Goal: Task Accomplishment & Management: Manage account settings

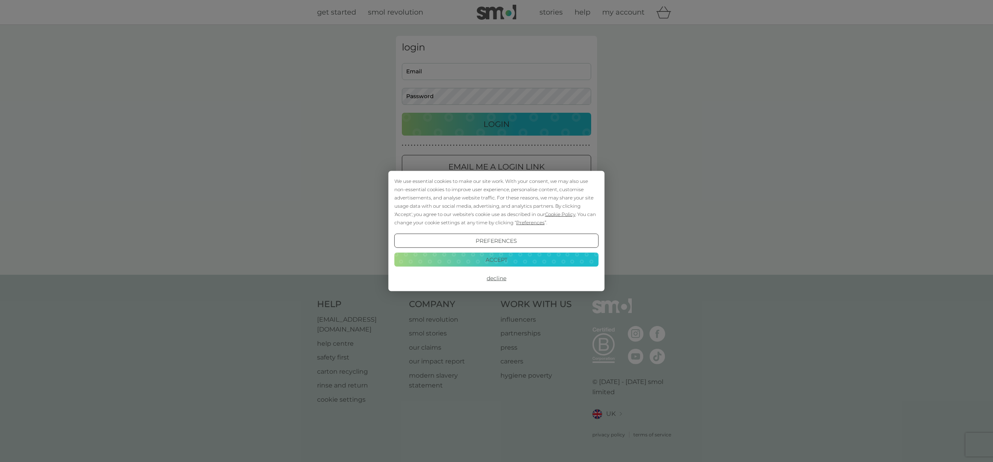
click at [510, 255] on button "Accept" at bounding box center [496, 259] width 204 height 14
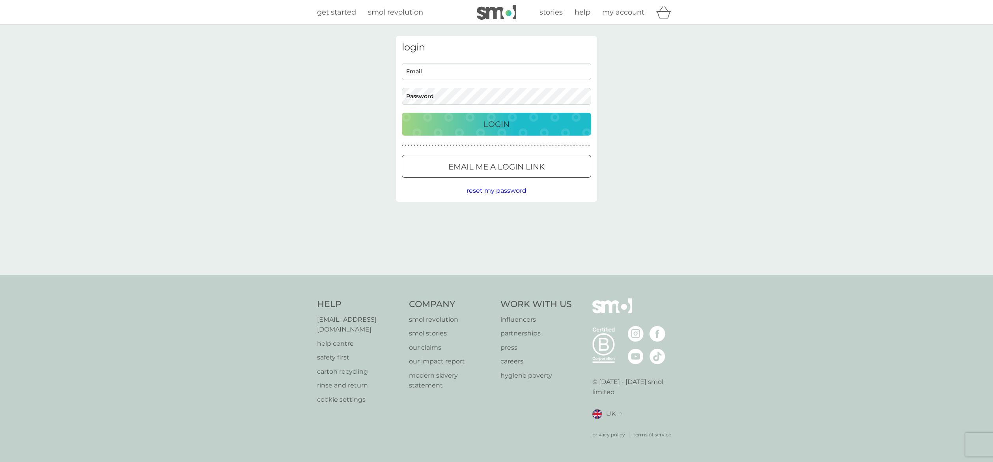
click at [425, 68] on input "Email" at bounding box center [496, 71] width 189 height 17
type input "[EMAIL_ADDRESS][DOMAIN_NAME]"
click at [517, 119] on div "Login" at bounding box center [497, 124] width 174 height 13
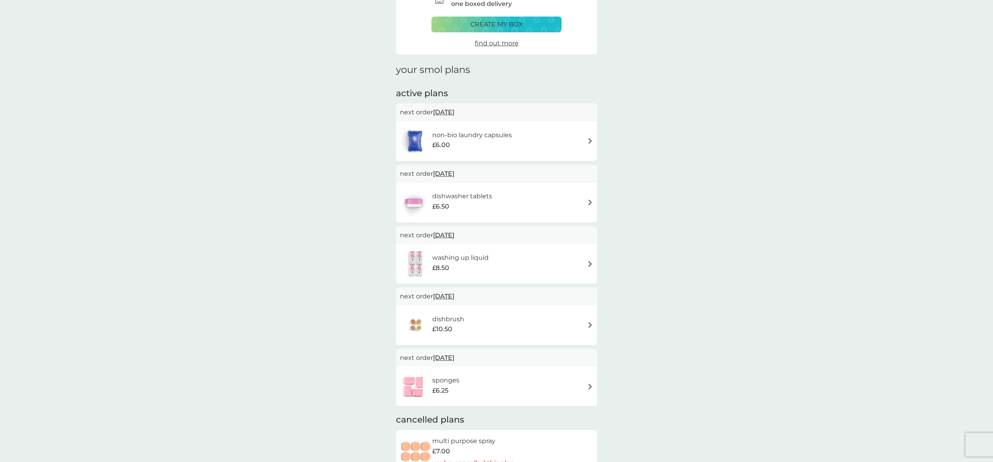
scroll to position [59, 0]
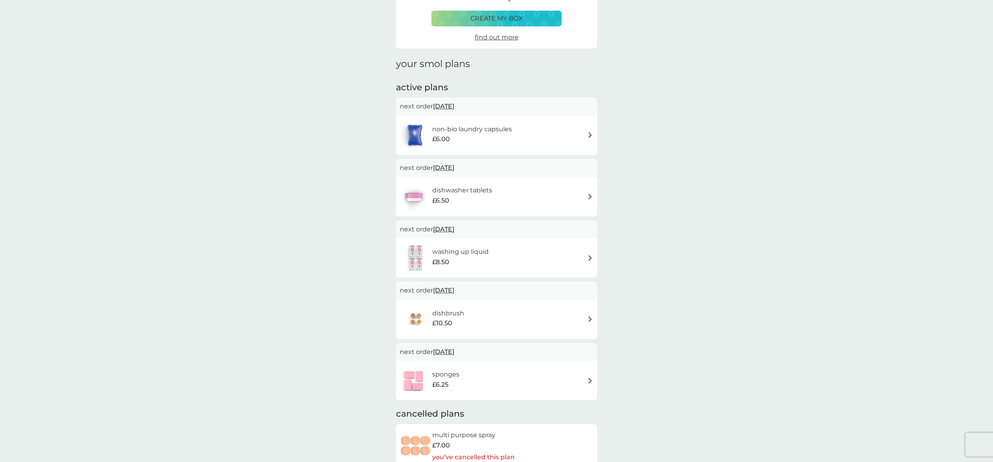
click at [588, 256] on img at bounding box center [590, 258] width 6 height 6
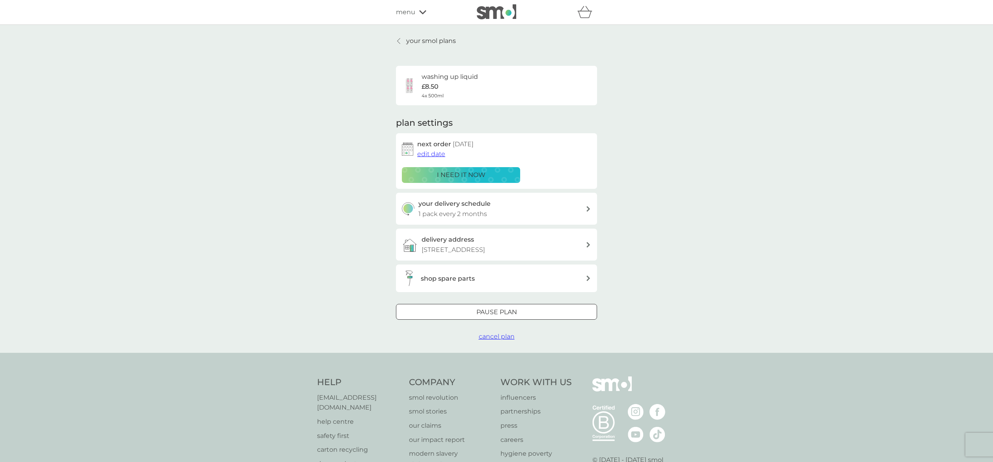
click at [521, 318] on div "Pause plan" at bounding box center [496, 312] width 200 height 10
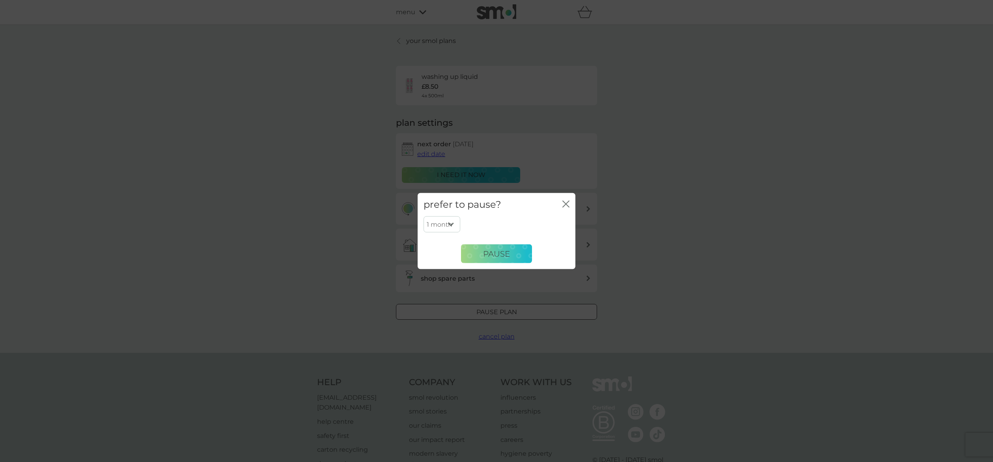
select select "5"
click option "5 months" at bounding box center [0, 0] width 0 height 0
click at [490, 254] on span "Pause" at bounding box center [496, 253] width 27 height 9
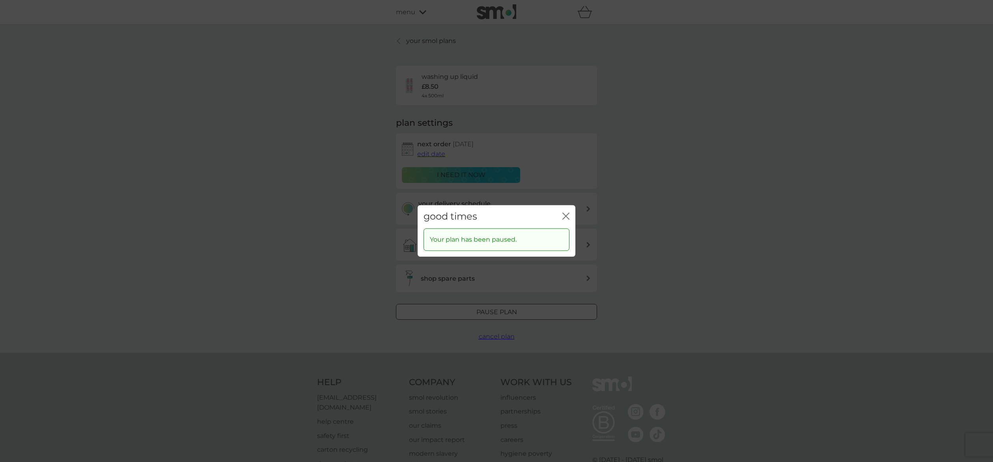
click at [568, 216] on icon "close" at bounding box center [565, 216] width 7 height 7
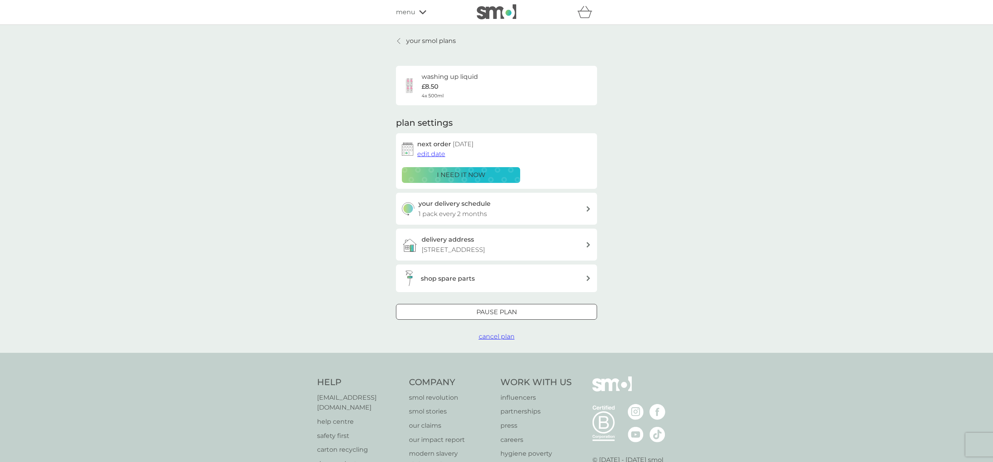
click at [589, 209] on icon at bounding box center [589, 209] width 4 height 6
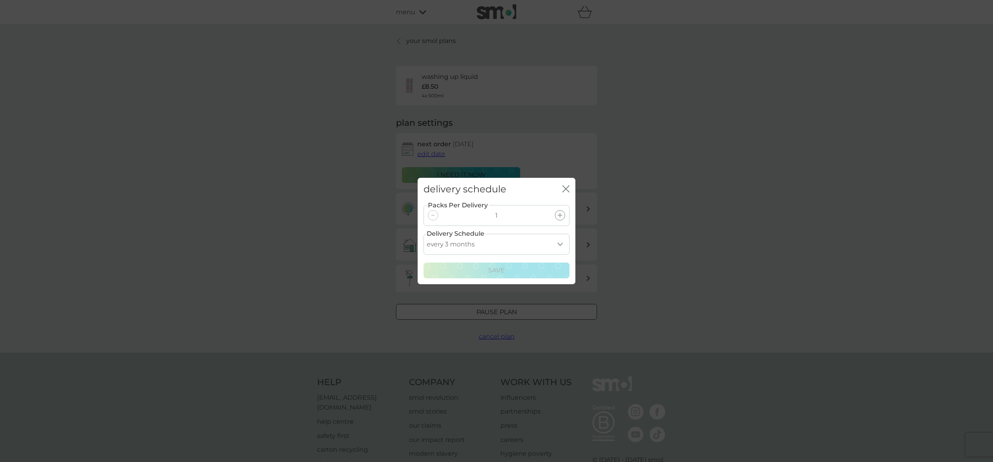
click option "every 3 months" at bounding box center [0, 0] width 0 height 0
select select "4"
click option "every 4 months" at bounding box center [0, 0] width 0 height 0
click at [526, 269] on div "Save" at bounding box center [497, 270] width 136 height 10
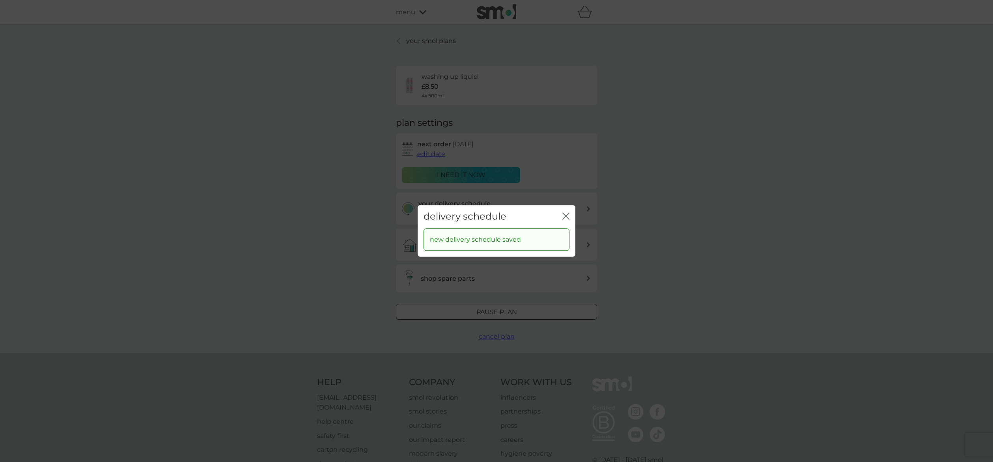
click at [566, 215] on icon "close" at bounding box center [565, 216] width 7 height 7
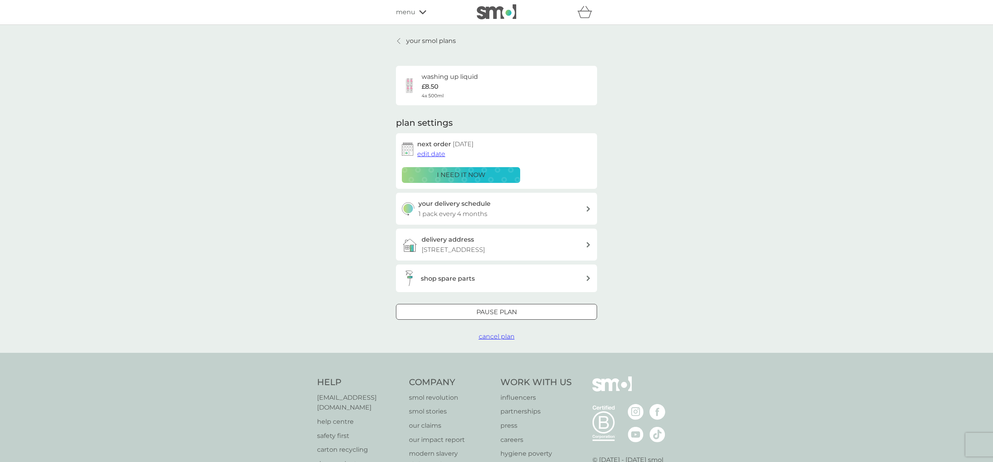
click at [399, 40] on icon at bounding box center [399, 41] width 3 height 6
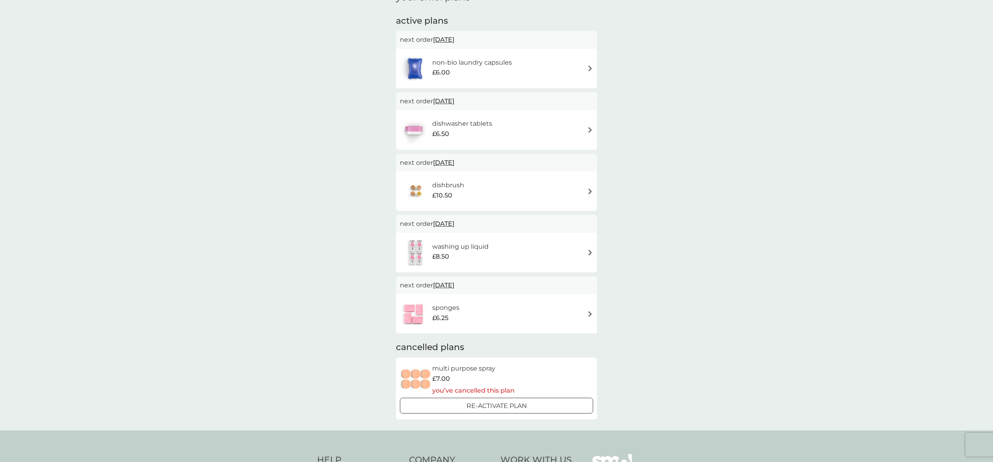
scroll to position [127, 0]
click at [590, 67] on img at bounding box center [590, 67] width 6 height 6
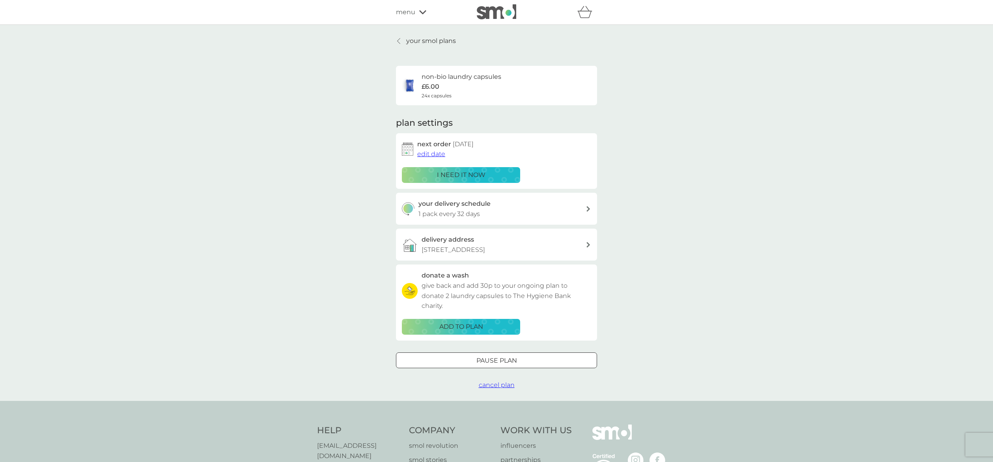
click at [440, 156] on span "edit date" at bounding box center [431, 153] width 28 height 7
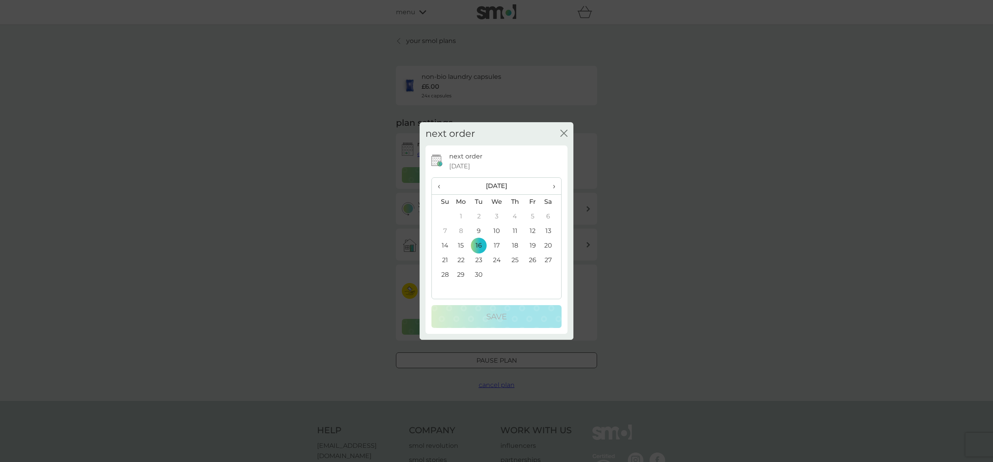
click at [555, 188] on span "›" at bounding box center [551, 186] width 8 height 17
click at [480, 247] on td "14" at bounding box center [479, 246] width 18 height 15
click at [501, 321] on p "Save" at bounding box center [496, 316] width 21 height 13
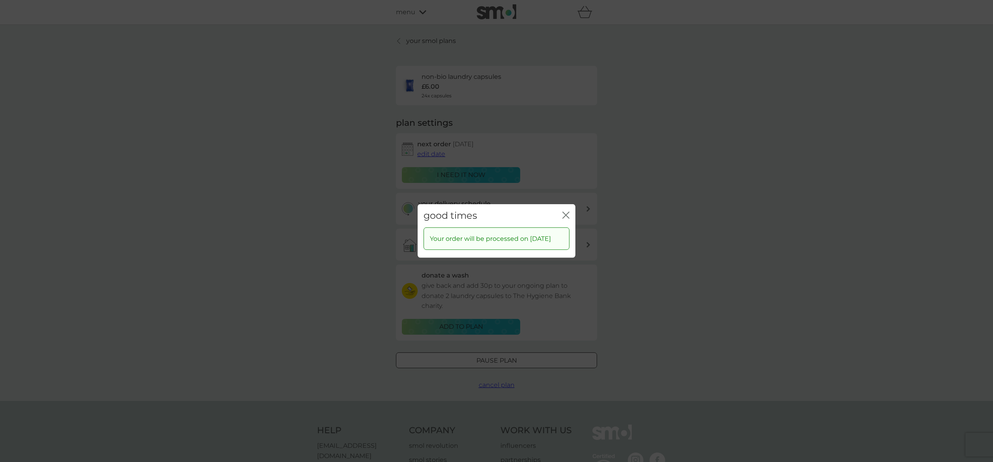
click at [567, 212] on icon "close" at bounding box center [567, 215] width 3 height 6
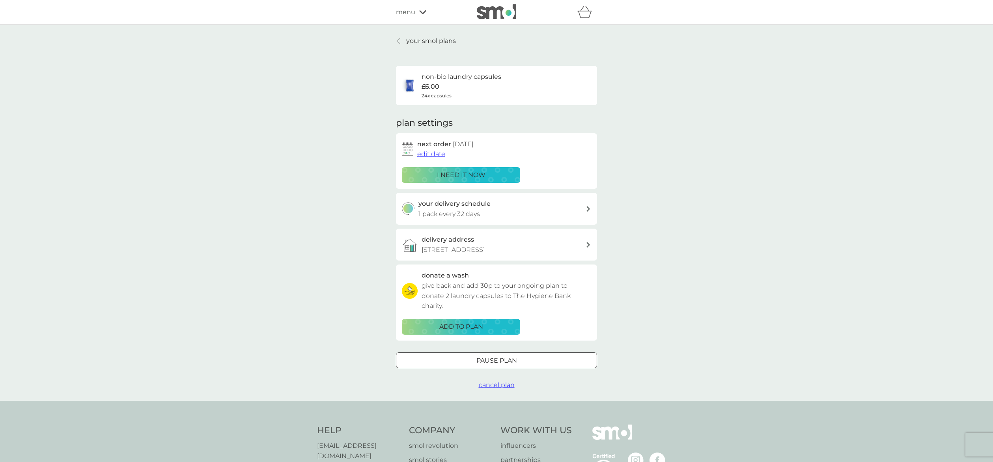
click at [398, 41] on icon at bounding box center [398, 41] width 3 height 6
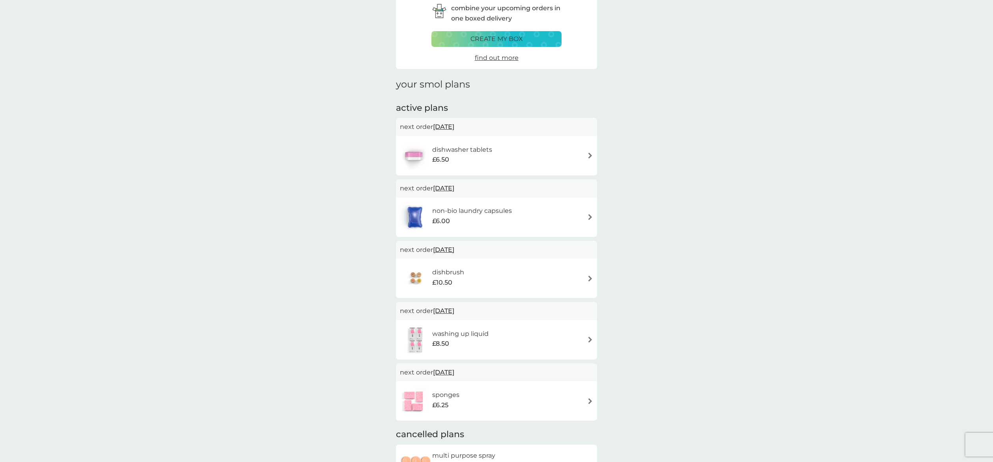
scroll to position [41, 0]
click at [591, 153] on img at bounding box center [590, 153] width 6 height 6
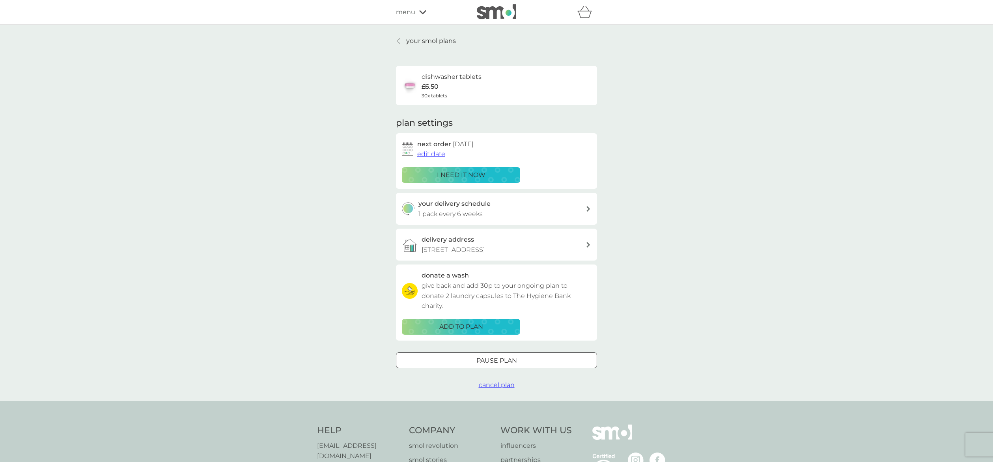
click at [430, 157] on span "edit date" at bounding box center [431, 153] width 28 height 7
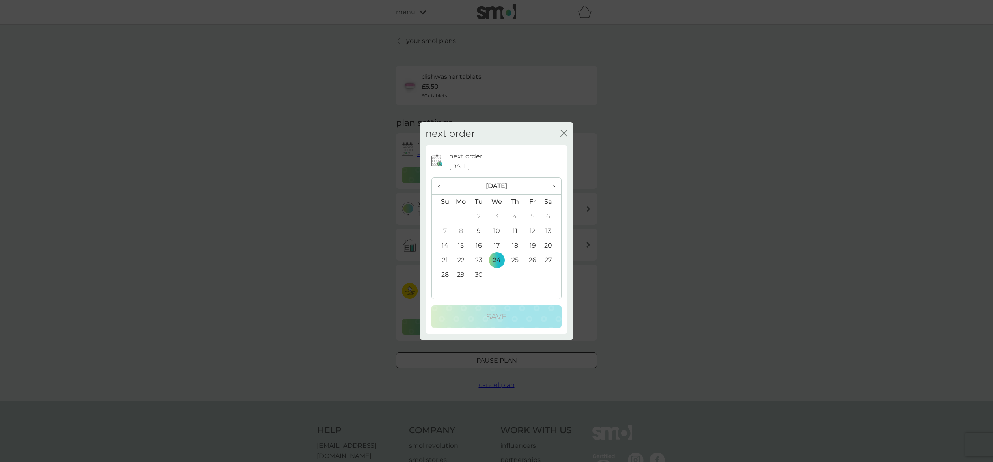
click at [557, 187] on th "›" at bounding box center [552, 186] width 20 height 17
click at [499, 247] on td "15" at bounding box center [497, 246] width 18 height 15
click at [519, 312] on div "Save" at bounding box center [496, 316] width 114 height 13
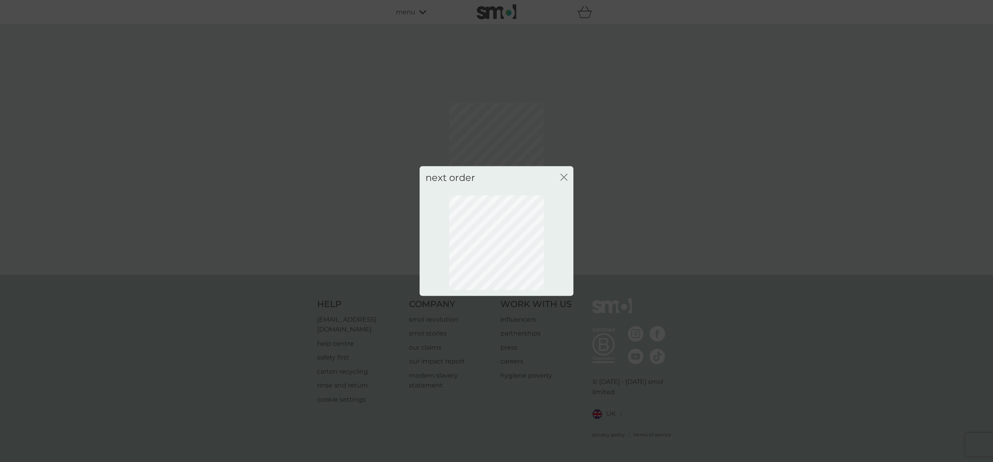
scroll to position [0, 0]
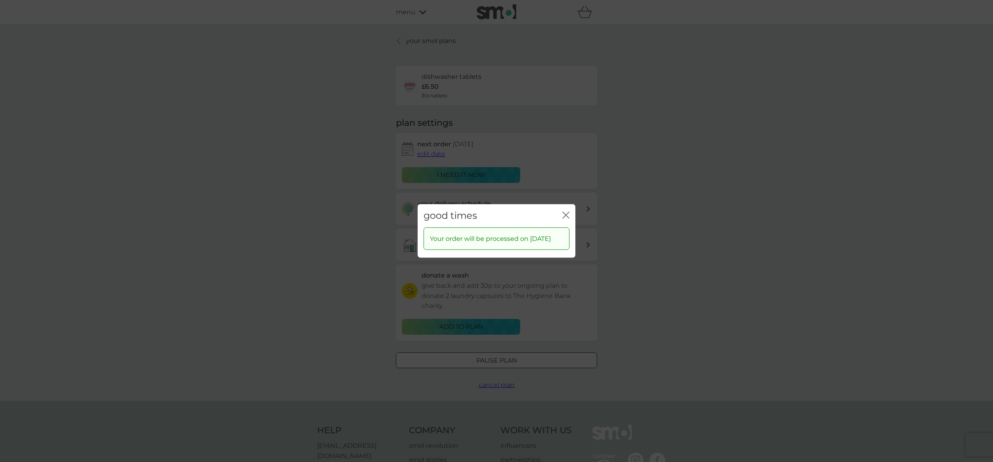
click at [566, 212] on icon "close" at bounding box center [565, 215] width 7 height 7
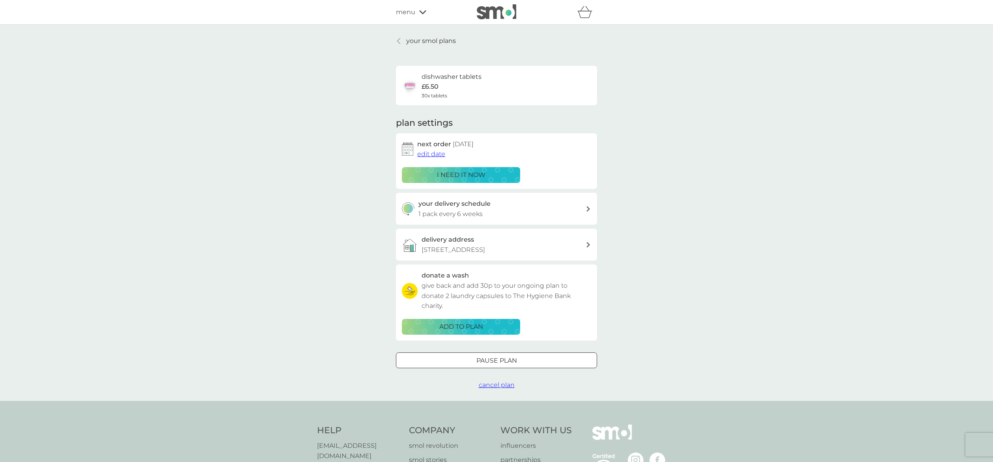
scroll to position [1, 0]
click at [397, 40] on div at bounding box center [399, 40] width 6 height 6
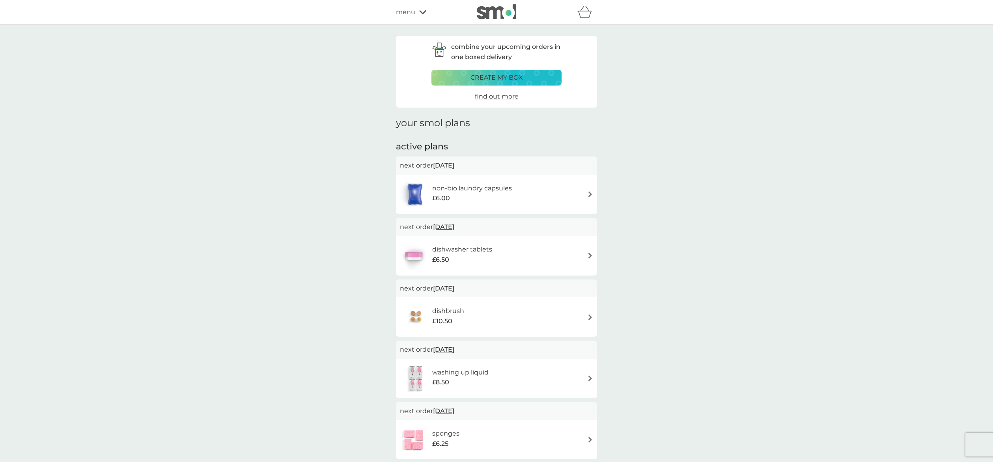
scroll to position [1, 0]
click at [591, 317] on img at bounding box center [590, 317] width 6 height 6
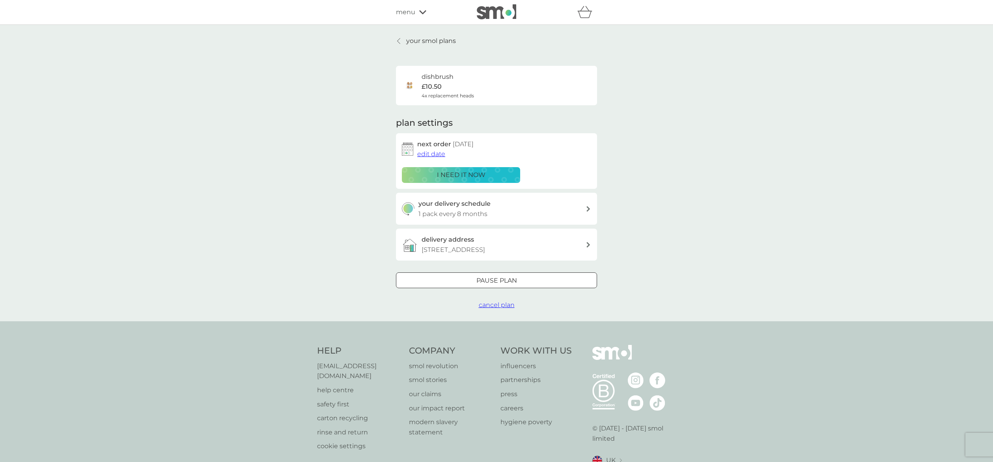
click at [429, 156] on span "edit date" at bounding box center [431, 153] width 28 height 7
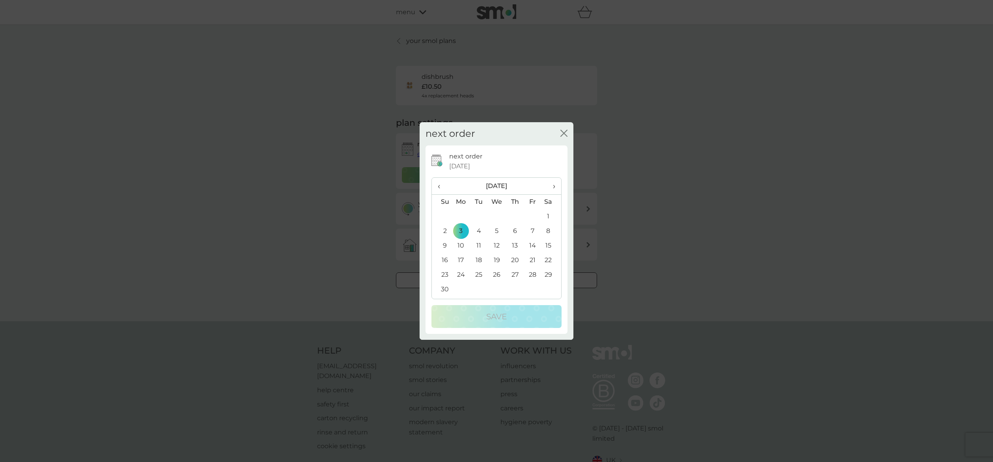
click at [555, 187] on span "›" at bounding box center [551, 186] width 8 height 17
click at [554, 187] on span "›" at bounding box center [551, 186] width 8 height 17
click at [554, 186] on span "›" at bounding box center [551, 186] width 8 height 17
click at [480, 246] on td "10" at bounding box center [479, 246] width 18 height 15
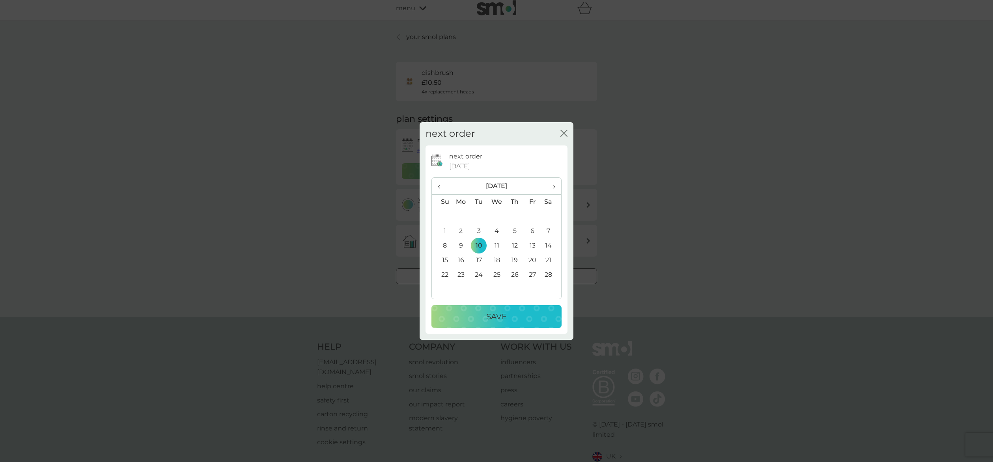
click at [516, 312] on div "Save" at bounding box center [496, 316] width 114 height 13
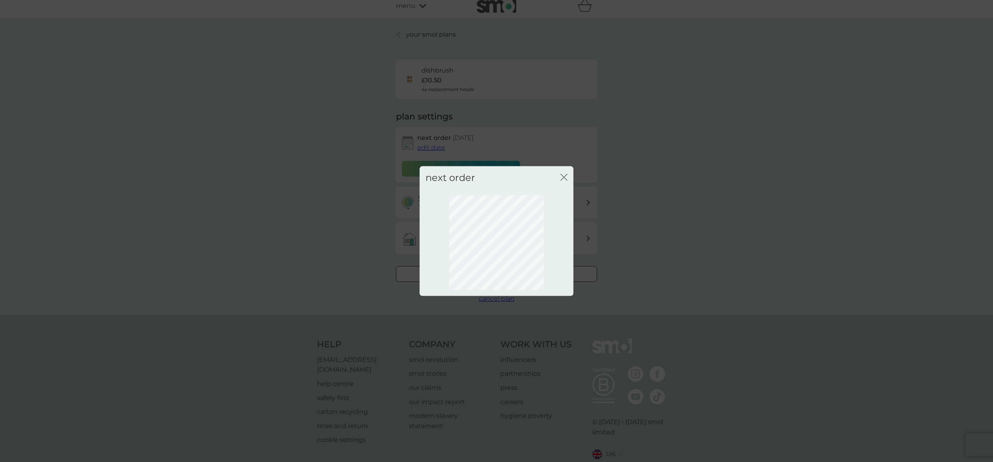
scroll to position [0, 0]
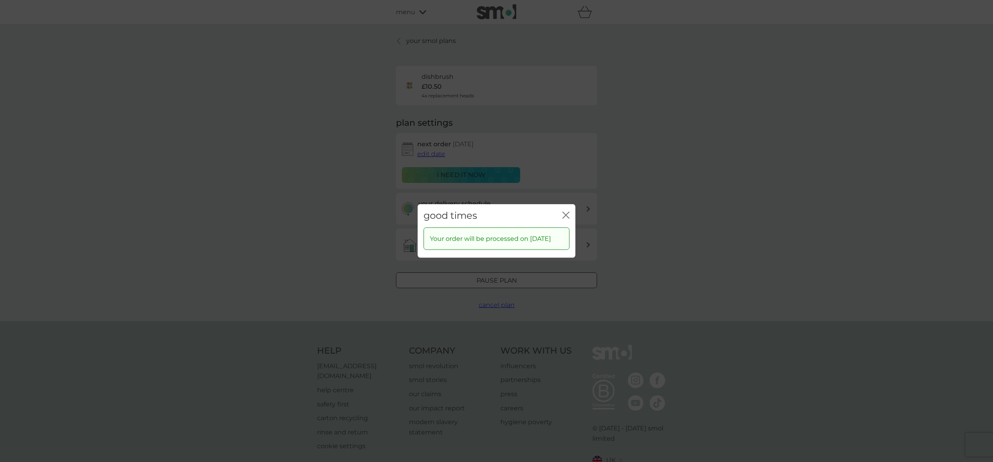
drag, startPoint x: 569, startPoint y: 209, endPoint x: 533, endPoint y: 171, distance: 52.2
click at [569, 212] on icon "close" at bounding box center [565, 215] width 7 height 7
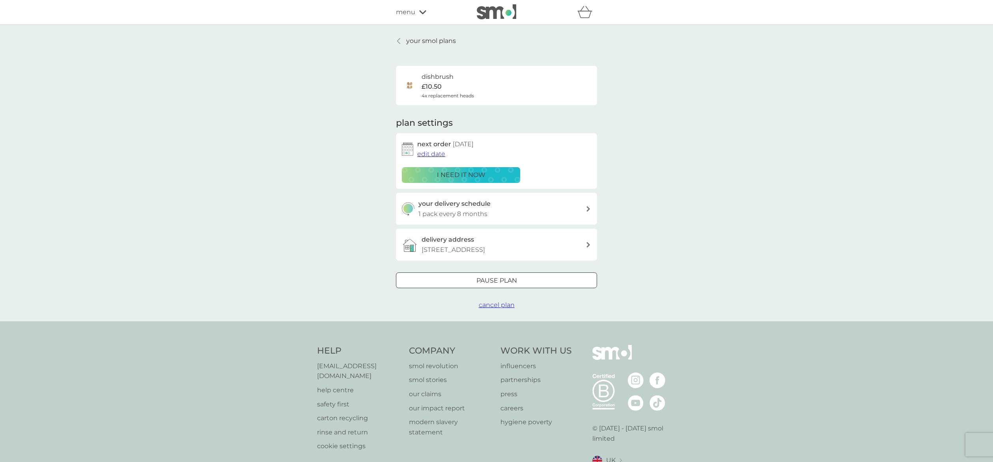
click at [420, 41] on p "your smol plans" at bounding box center [431, 41] width 50 height 10
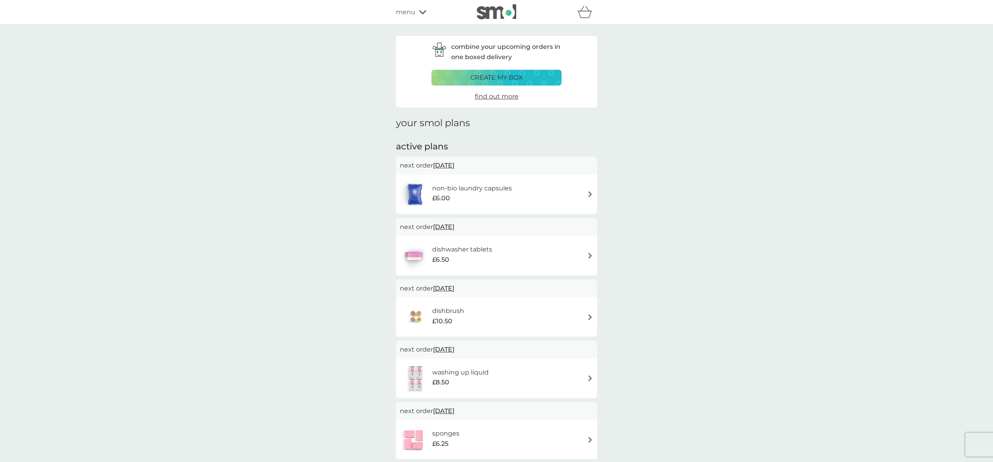
click at [416, 12] on div "menu" at bounding box center [429, 12] width 67 height 10
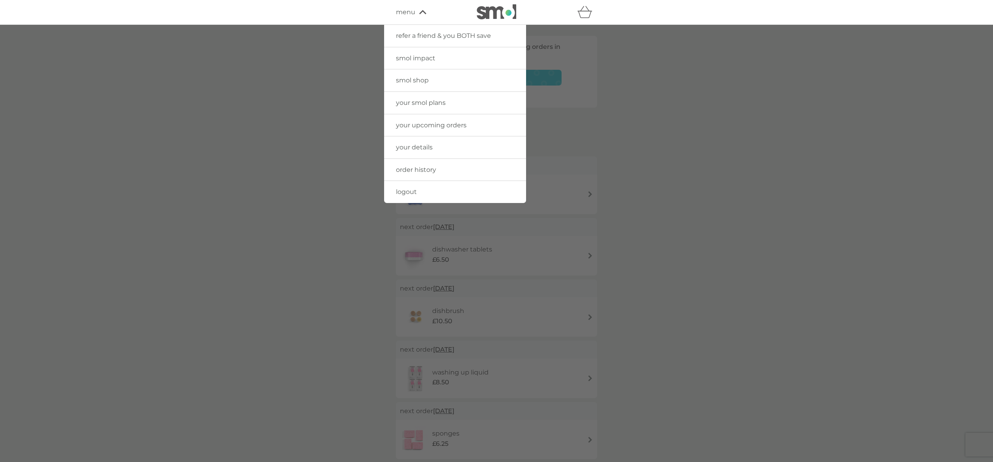
click at [411, 196] on link "logout" at bounding box center [455, 192] width 142 height 22
